Goal: Task Accomplishment & Management: Manage account settings

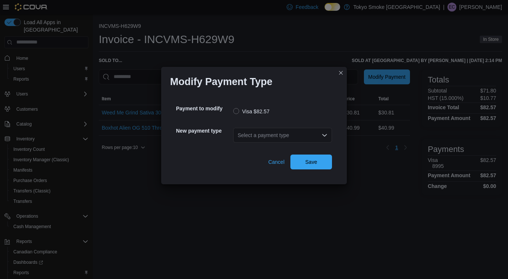
click at [257, 136] on div "Select a payment type" at bounding box center [282, 135] width 99 height 15
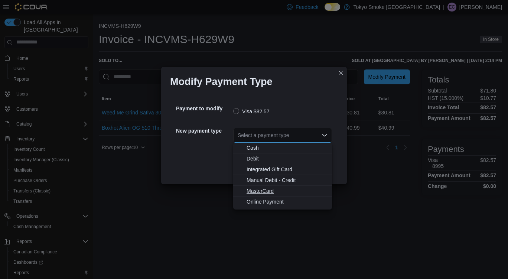
click at [264, 193] on span "MasterCard" at bounding box center [287, 190] width 81 height 7
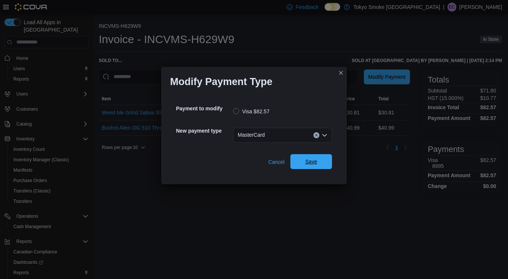
click at [306, 167] on span "Save" at bounding box center [311, 161] width 33 height 15
click at [267, 136] on div "Select a payment type" at bounding box center [282, 135] width 99 height 15
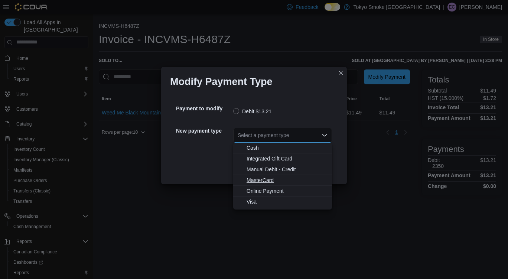
click at [280, 178] on span "MasterCard" at bounding box center [287, 179] width 81 height 7
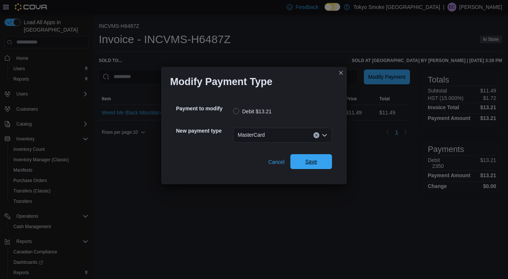
click at [321, 163] on span "Save" at bounding box center [311, 161] width 33 height 15
click at [272, 136] on div "Select a payment type" at bounding box center [282, 135] width 99 height 15
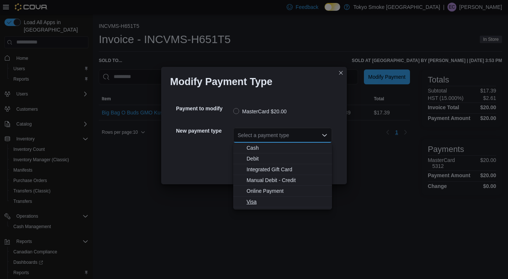
click at [262, 204] on span "Visa" at bounding box center [287, 201] width 81 height 7
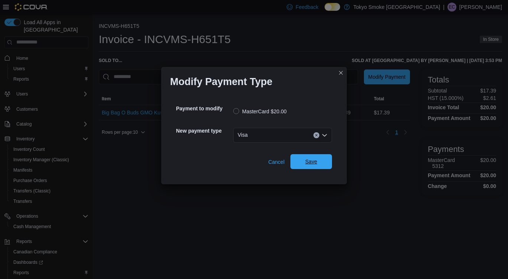
click at [320, 169] on span "Save" at bounding box center [311, 161] width 33 height 15
click at [266, 130] on div "Select a payment type" at bounding box center [282, 135] width 99 height 15
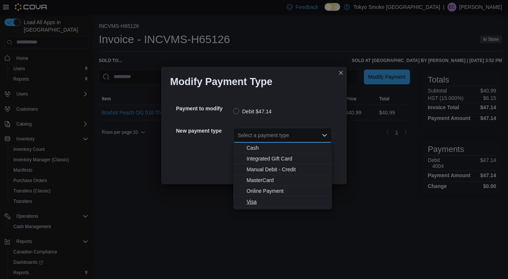
click at [264, 200] on span "Visa" at bounding box center [287, 201] width 81 height 7
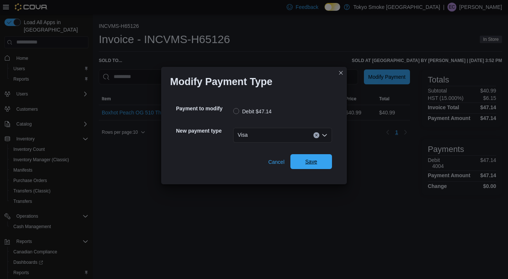
click at [308, 160] on span "Save" at bounding box center [311, 161] width 12 height 7
